Goal: Information Seeking & Learning: Understand process/instructions

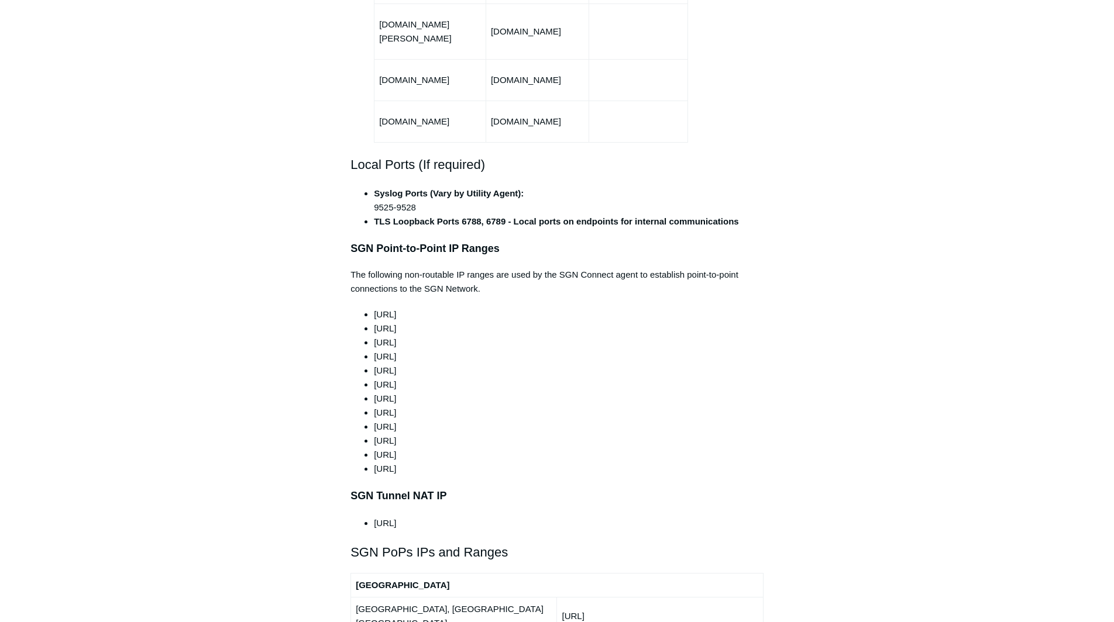
scroll to position [898, 0]
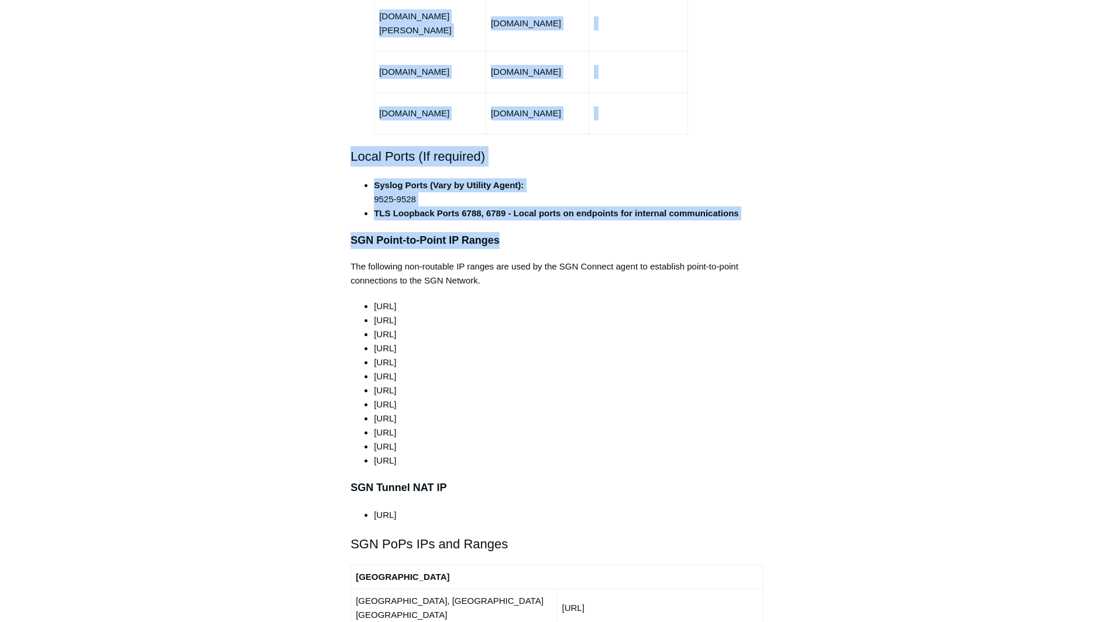
drag, startPoint x: 353, startPoint y: 37, endPoint x: 511, endPoint y: 219, distance: 240.4
click at [511, 219] on div "This article outlines the ports, protocols, and IP ranges used by the SGN. The …" at bounding box center [556, 600] width 413 height 2566
click at [504, 199] on div "This article outlines the ports, protocols, and IP ranges used by the SGN. The …" at bounding box center [556, 600] width 413 height 2566
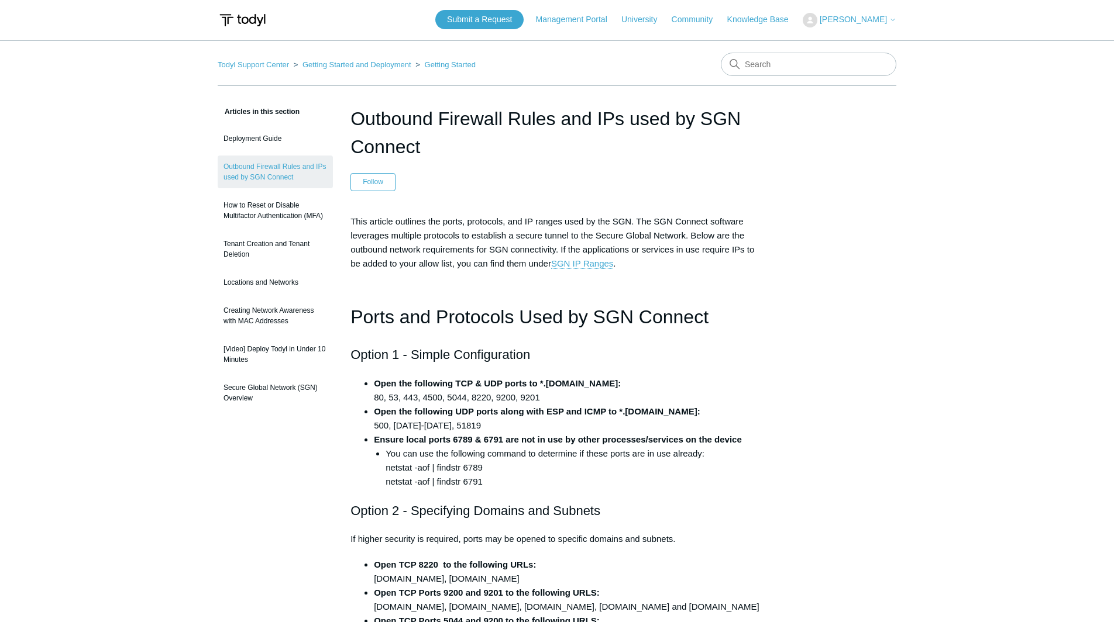
scroll to position [0, 0]
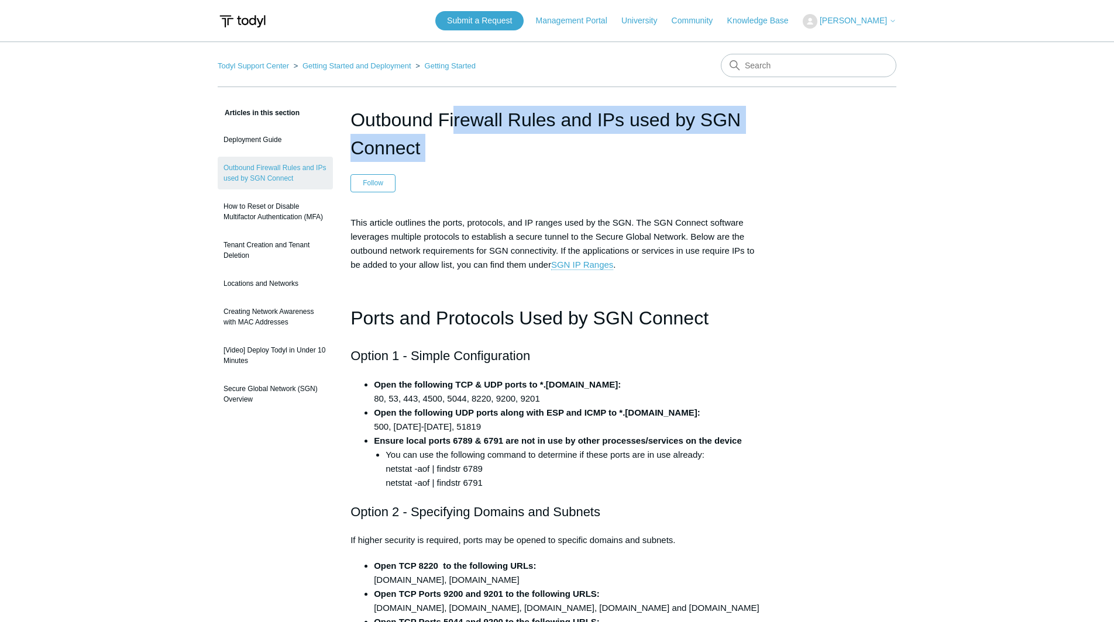
drag, startPoint x: 741, startPoint y: 184, endPoint x: 350, endPoint y: 127, distance: 394.9
copy header "Outbound Firewall Rules and IPs used by SGN Connect"
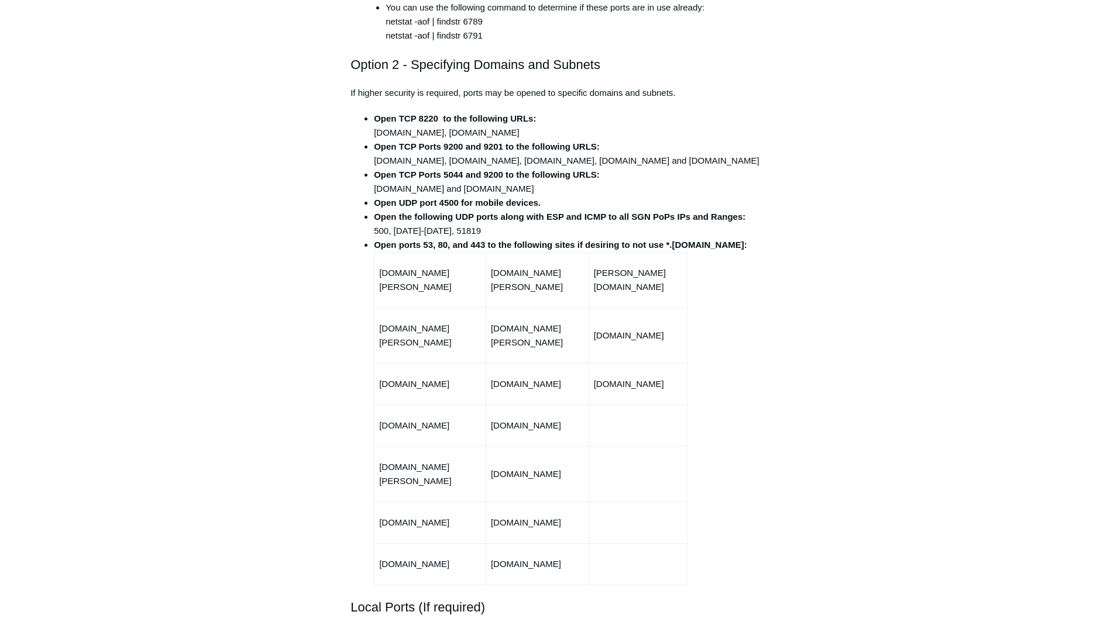
scroll to position [449, 0]
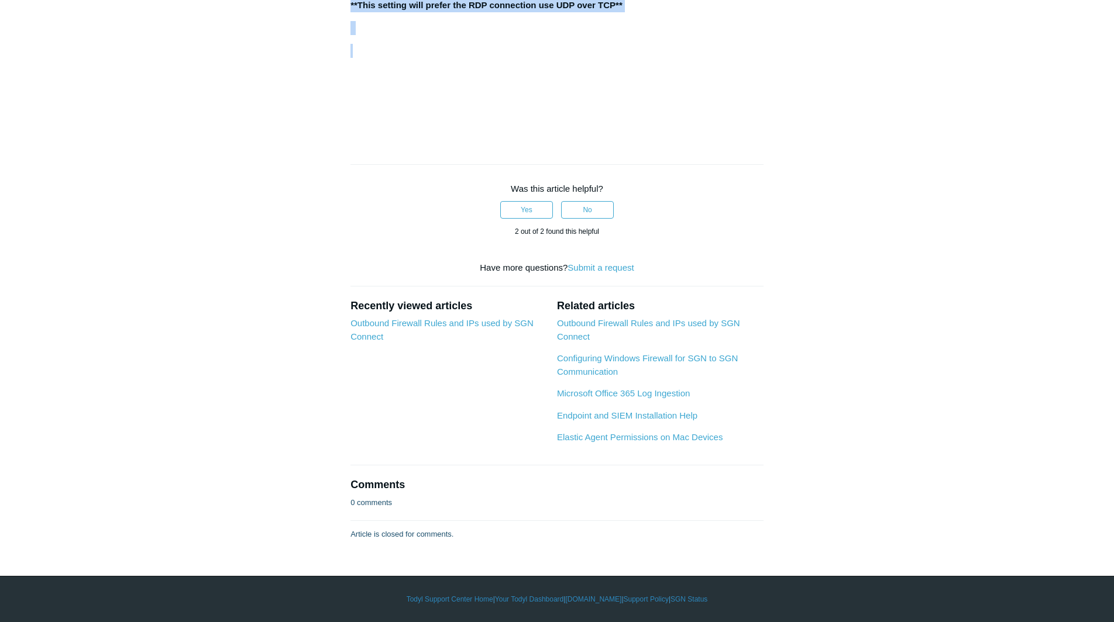
scroll to position [1797, 0]
drag, startPoint x: 351, startPoint y: 121, endPoint x: 625, endPoint y: 267, distance: 310.0
copy article "Not yet followed by anyone Ensure RDP is enabled on both devices (source and de…"
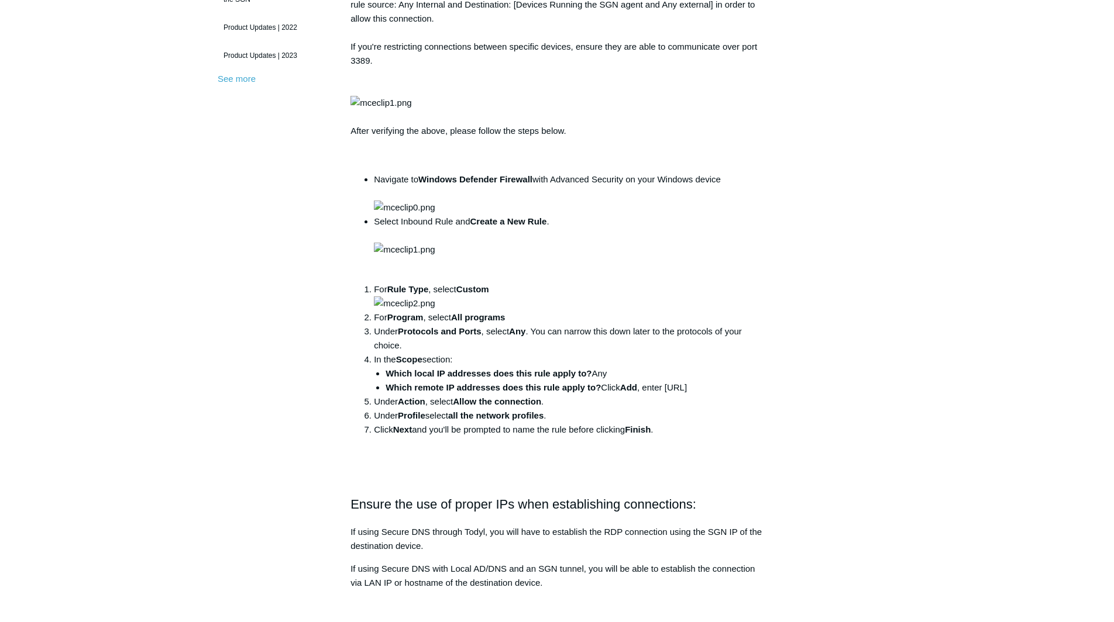
scroll to position [393, 0]
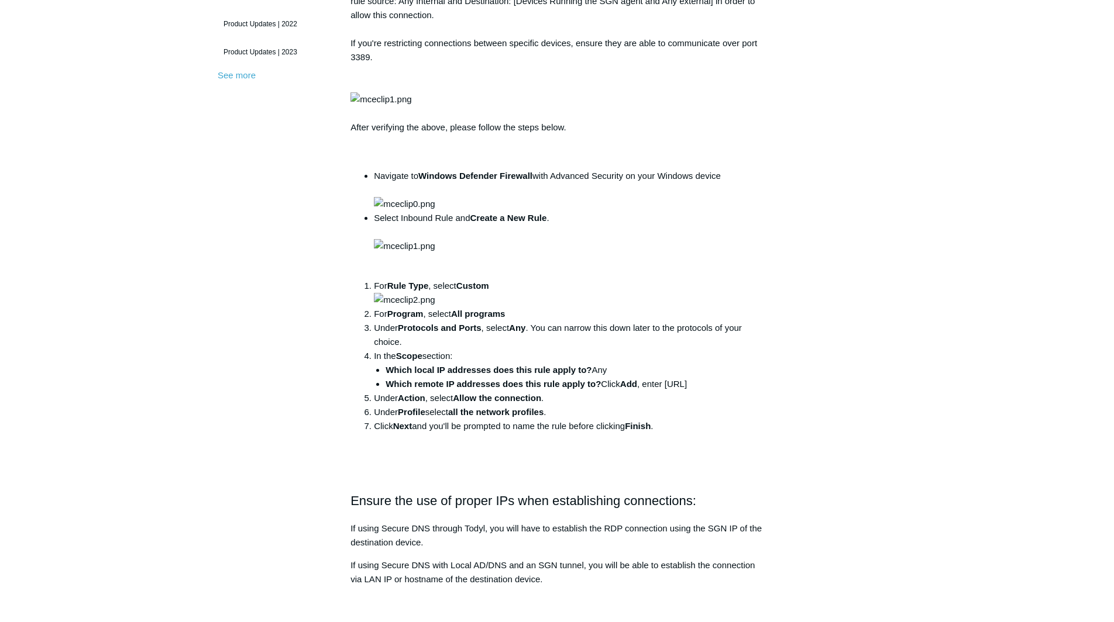
click at [870, 286] on div "Articles in this section Product Updates Security Assessments User Guide Pricin…" at bounding box center [557, 590] width 678 height 1755
click at [411, 106] on img at bounding box center [380, 99] width 61 height 14
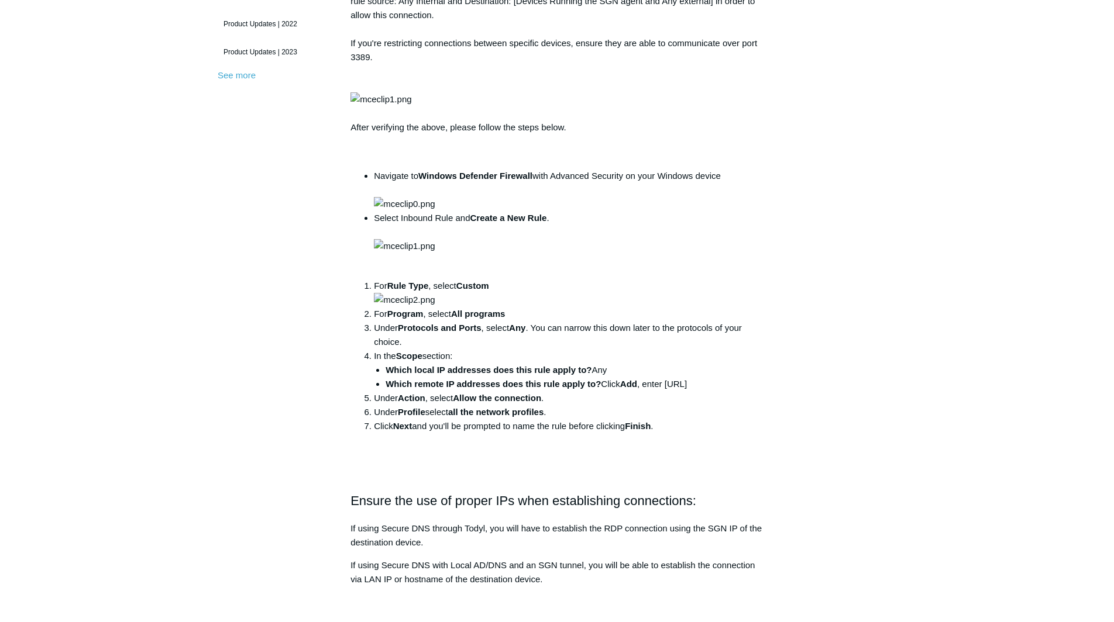
click at [411, 106] on img at bounding box center [380, 99] width 61 height 14
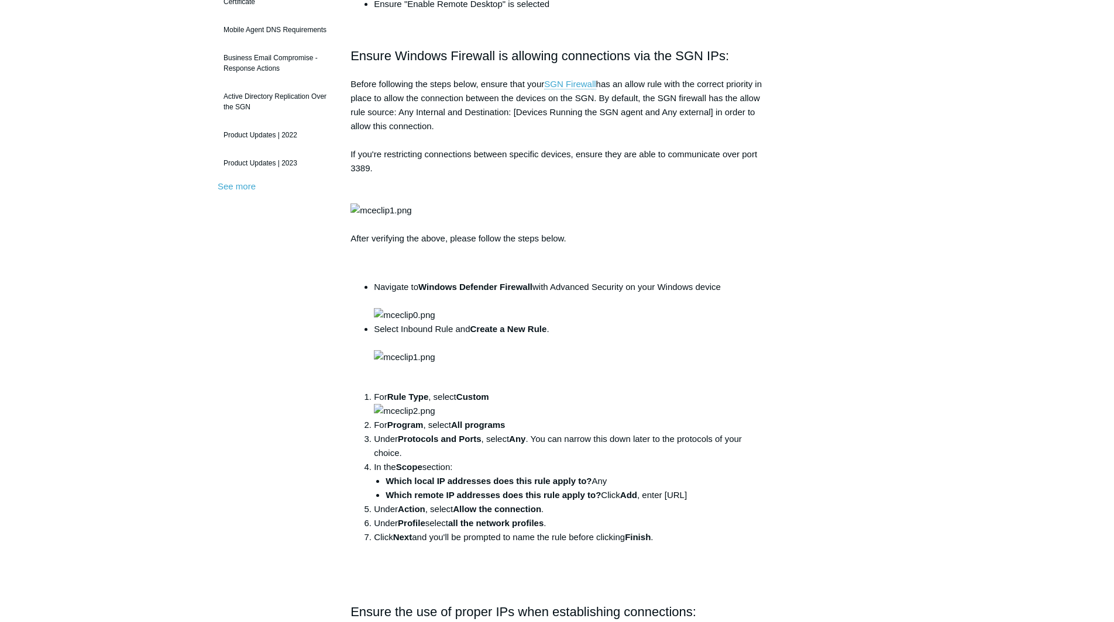
scroll to position [281, 0]
click at [411, 219] on img at bounding box center [380, 212] width 61 height 14
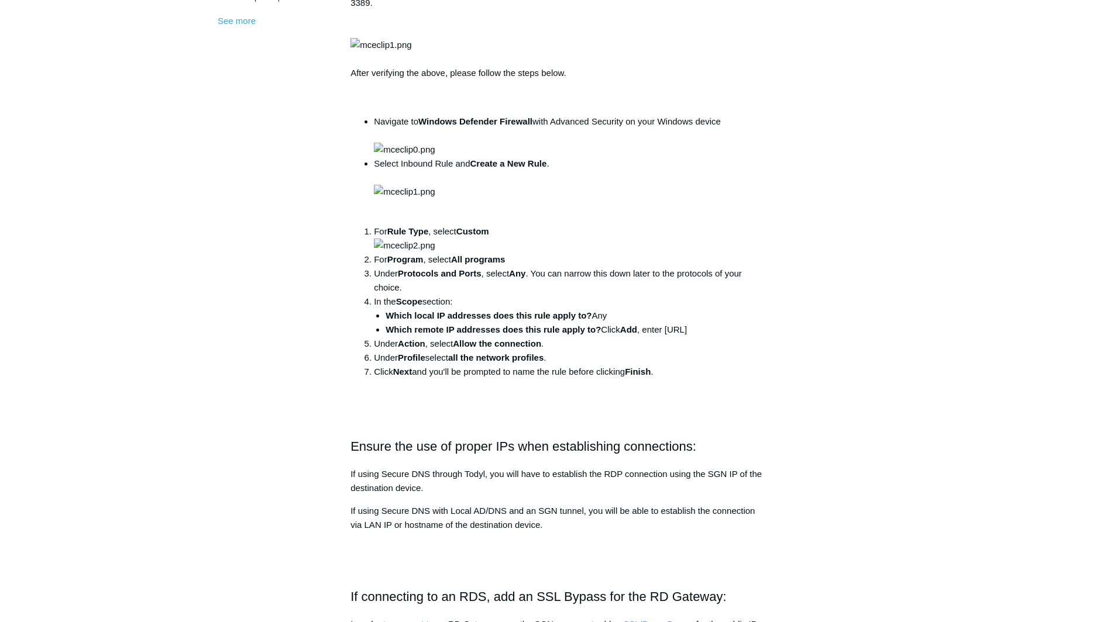
scroll to position [449, 0]
click at [435, 155] on img at bounding box center [404, 148] width 61 height 14
click at [435, 197] on img at bounding box center [404, 190] width 61 height 14
click at [868, 266] on div "Articles in this section Product Updates Security Assessments User Guide Pricin…" at bounding box center [557, 534] width 678 height 1755
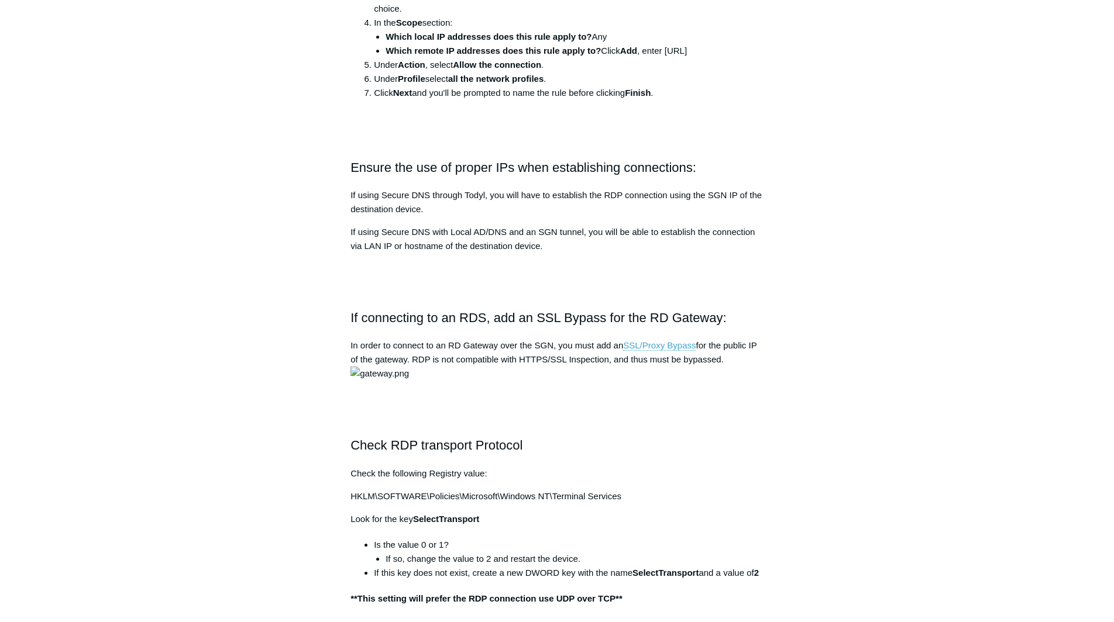
scroll to position [730, 0]
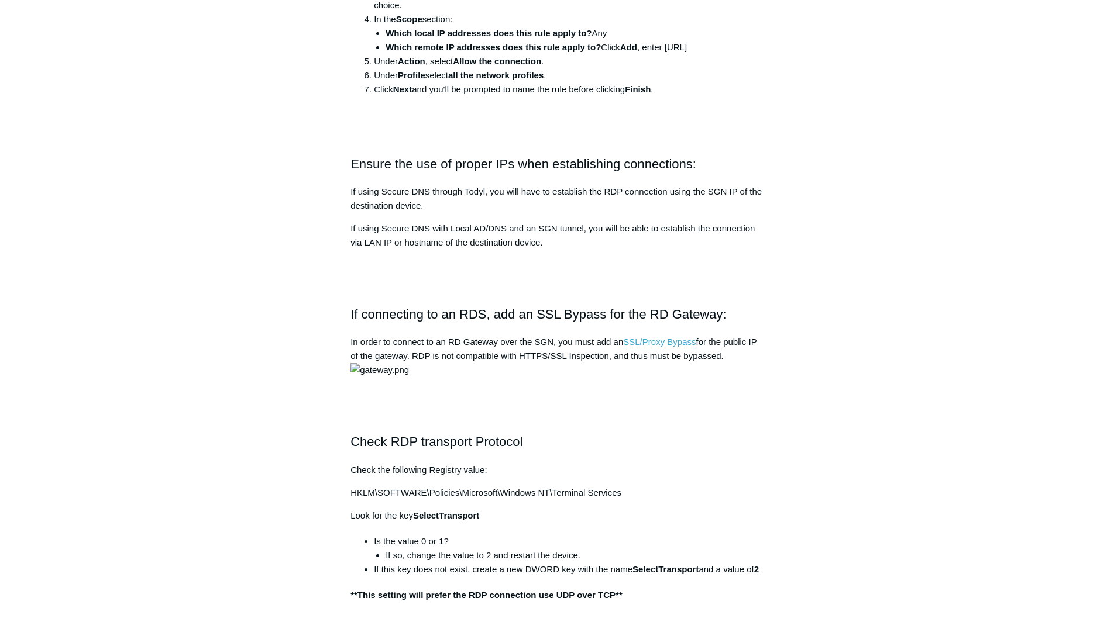
click at [816, 344] on div "Articles in this section Product Updates Security Assessments User Guide Pricin…" at bounding box center [557, 253] width 678 height 1755
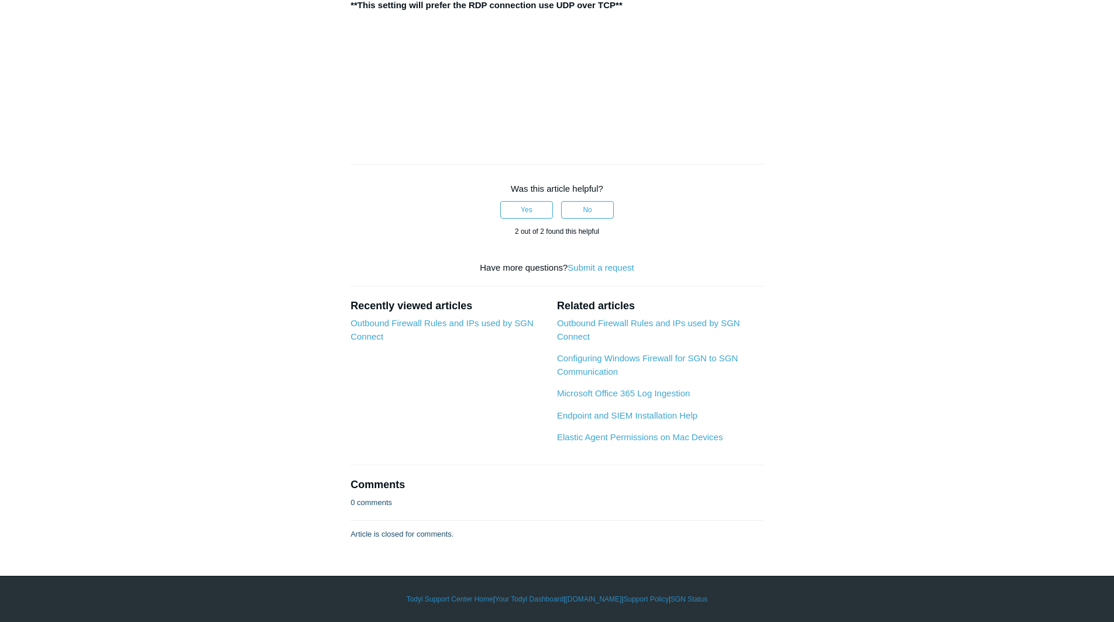
scroll to position [1404, 0]
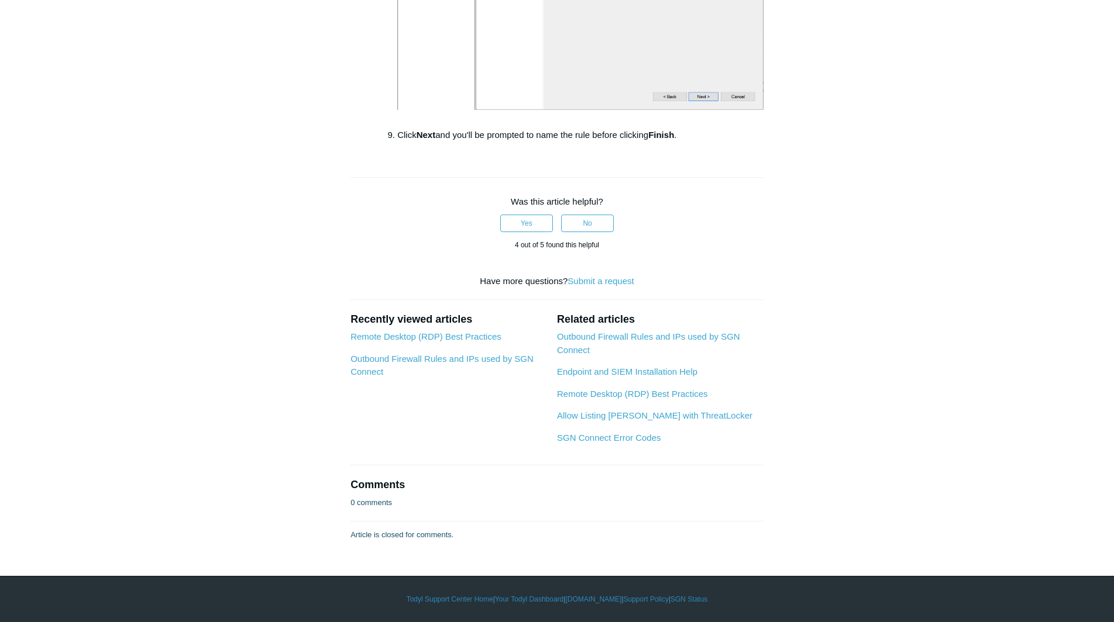
scroll to position [2250, 0]
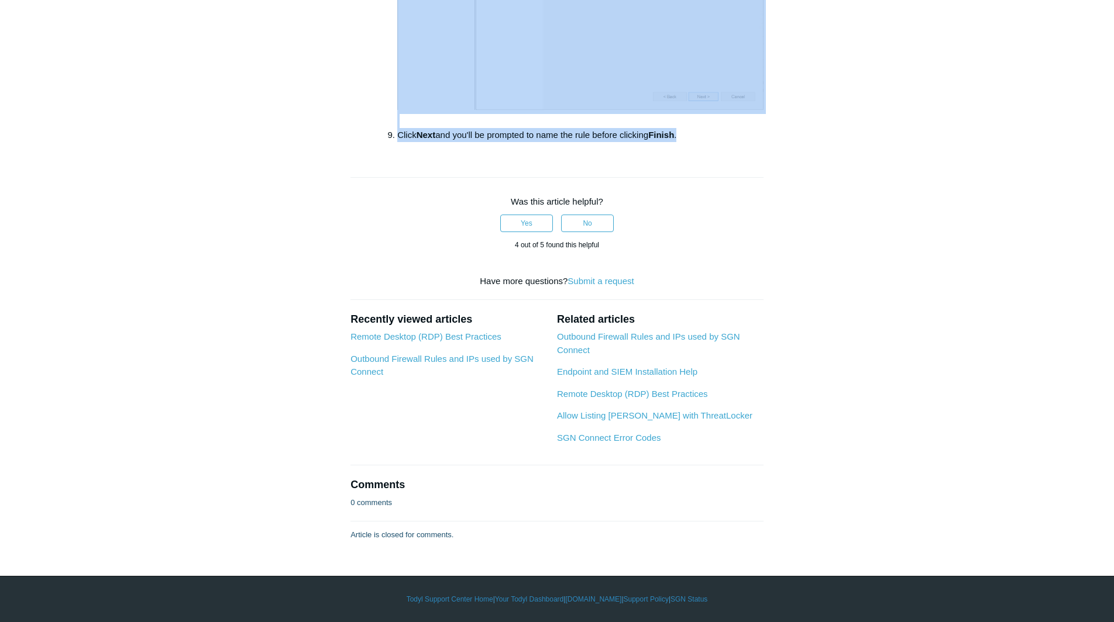
drag, startPoint x: 352, startPoint y: 119, endPoint x: 688, endPoint y: 139, distance: 336.3
copy article "Lor ips dolorsit am consec Adip elitsed doeiusm tem Incidid Utlabore etdol magn…"
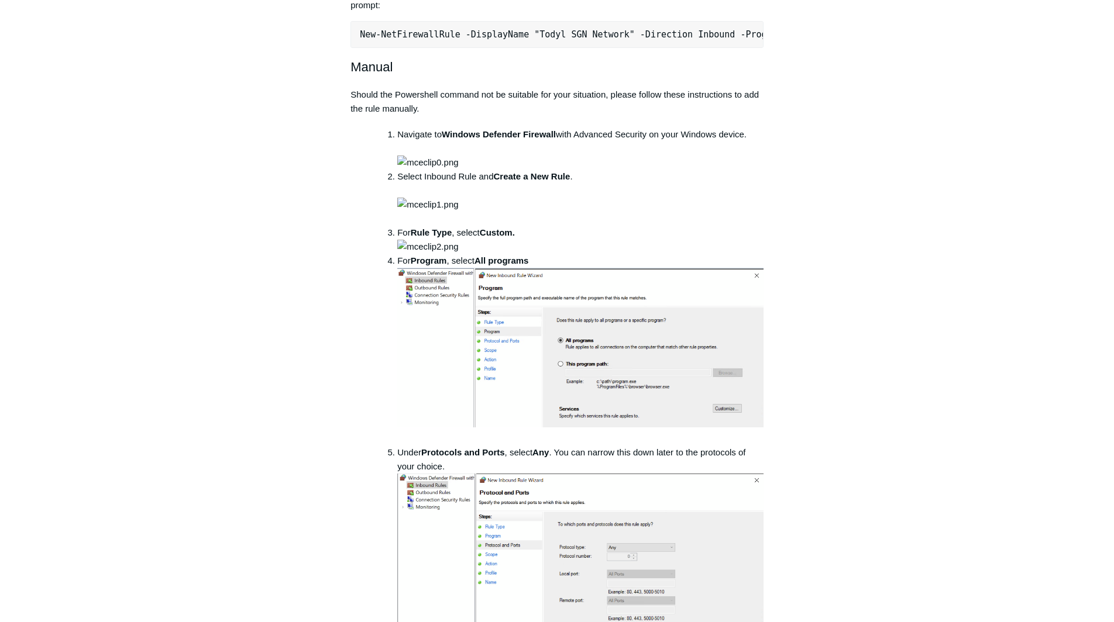
scroll to position [453, 0]
click at [458, 168] on img at bounding box center [427, 161] width 61 height 14
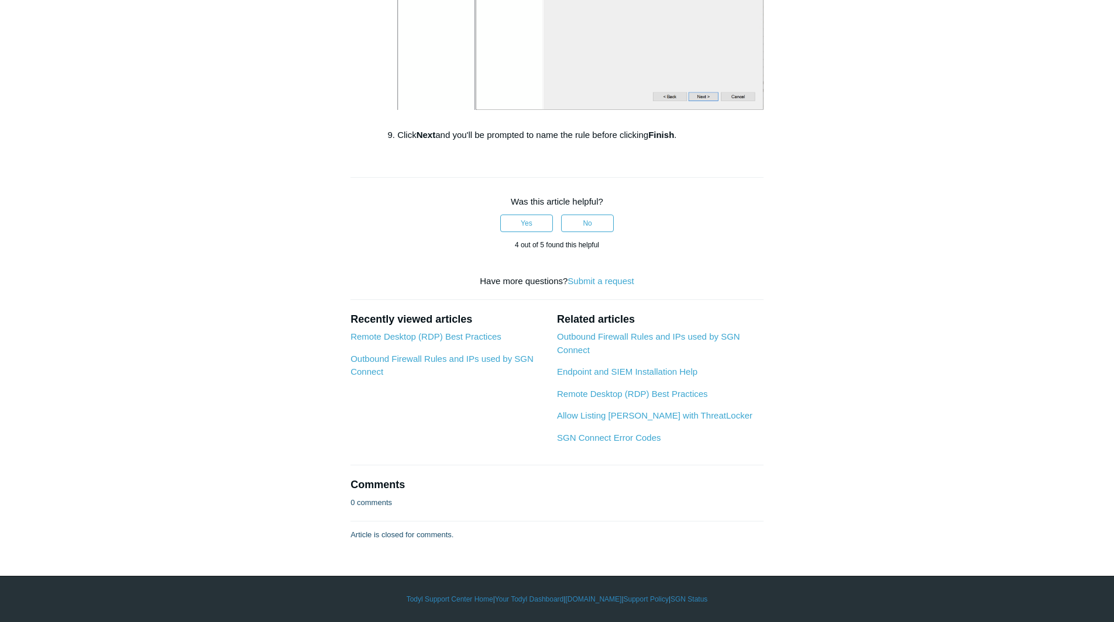
scroll to position [2081, 0]
